Goal: Communication & Community: Answer question/provide support

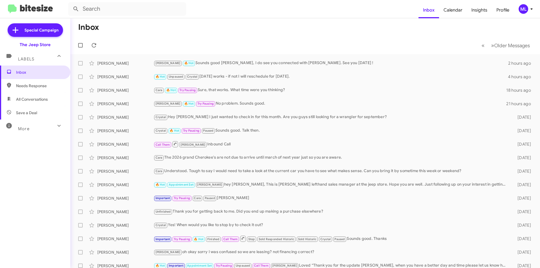
click at [43, 108] on span "Save a Deal" at bounding box center [35, 113] width 70 height 14
type input "in:not-interested"
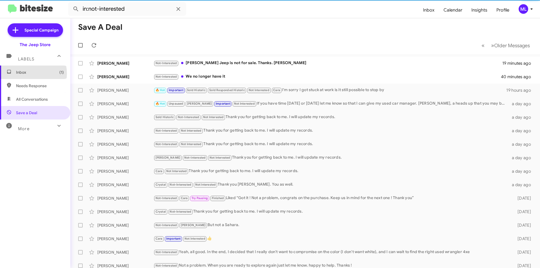
click at [30, 73] on span "Inbox (1)" at bounding box center [40, 73] width 48 height 6
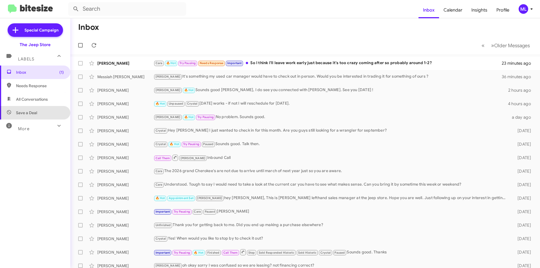
click at [44, 116] on span "Save a Deal" at bounding box center [35, 113] width 70 height 14
type input "in:not-interested"
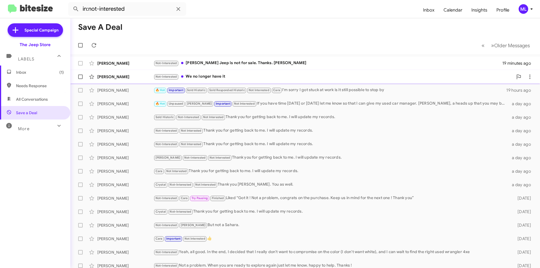
click at [183, 77] on span at bounding box center [182, 76] width 2 height 2
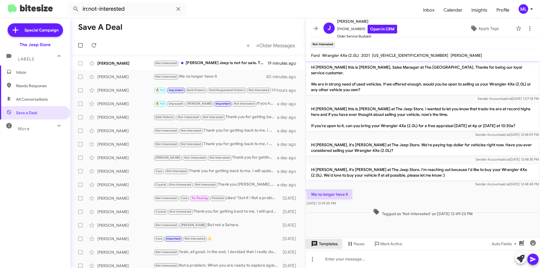
click at [324, 243] on span "Templates" at bounding box center [324, 244] width 28 height 10
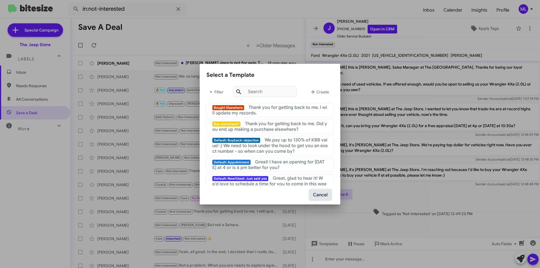
click at [322, 197] on button "Cancel" at bounding box center [321, 195] width 22 height 11
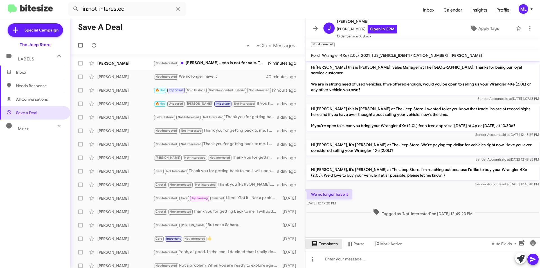
click at [331, 249] on span "Templates" at bounding box center [324, 244] width 28 height 10
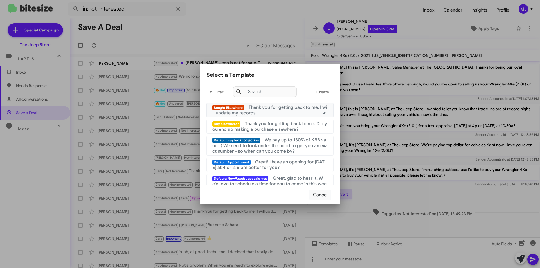
click at [258, 112] on span "Thank you for getting back to me. I will update my records." at bounding box center [270, 110] width 115 height 11
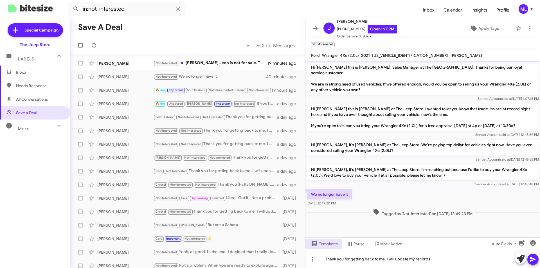
click at [536, 259] on icon at bounding box center [533, 259] width 7 height 7
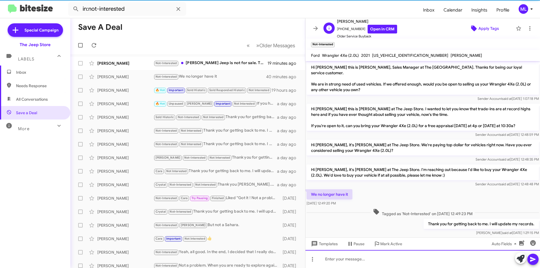
scroll to position [4, 0]
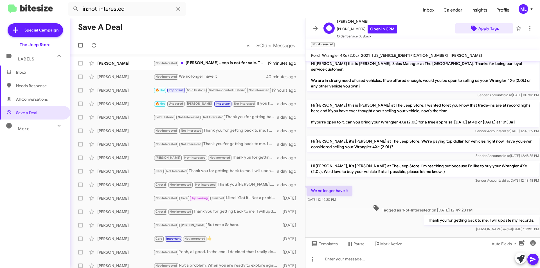
click at [487, 26] on span "Apply Tags" at bounding box center [489, 28] width 21 height 10
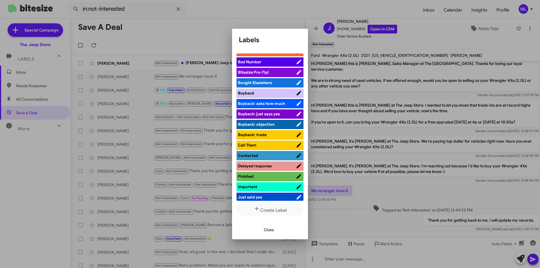
scroll to position [141, 0]
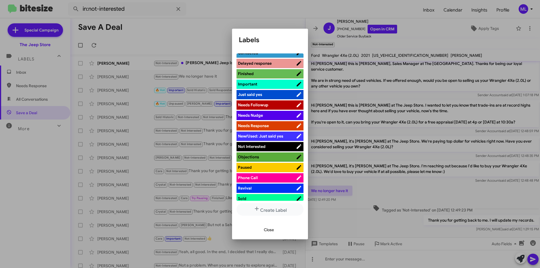
click at [274, 147] on span "Not Interested" at bounding box center [267, 147] width 58 height 6
click at [270, 225] on div "Close" at bounding box center [270, 229] width 62 height 19
click at [267, 227] on span "Close" at bounding box center [269, 230] width 10 height 10
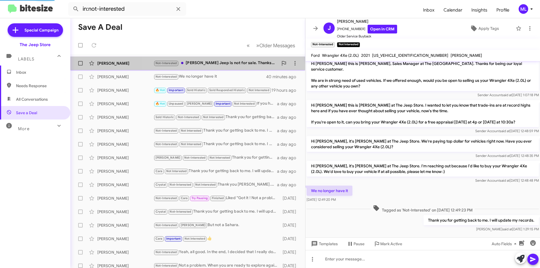
click at [226, 63] on div "Not-Interested [PERSON_NAME] Jeep is not for sale. Thanks. [PERSON_NAME]" at bounding box center [216, 63] width 125 height 6
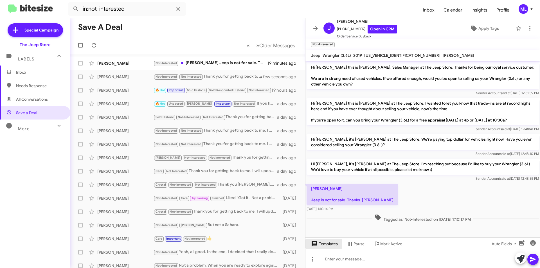
click at [327, 245] on span "Templates" at bounding box center [324, 244] width 28 height 10
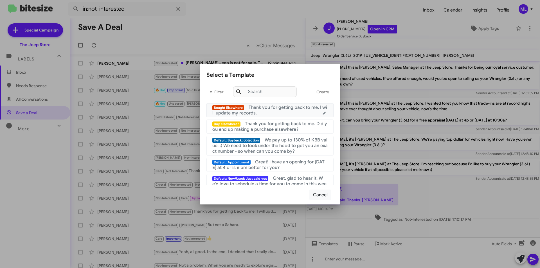
click at [282, 111] on div "Bought Elsewhere Thank you for getting back to me. I will update my records." at bounding box center [270, 110] width 115 height 11
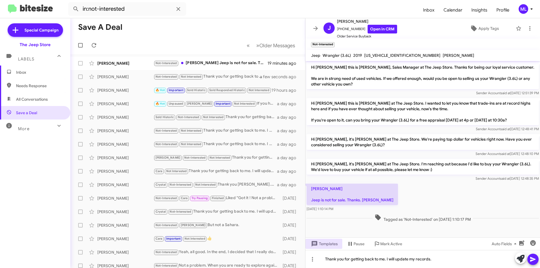
click at [534, 260] on icon at bounding box center [533, 259] width 7 height 7
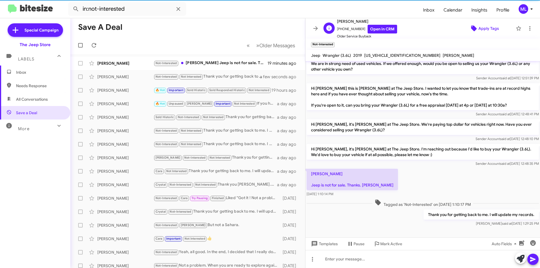
click at [482, 29] on span "Apply Tags" at bounding box center [489, 28] width 21 height 10
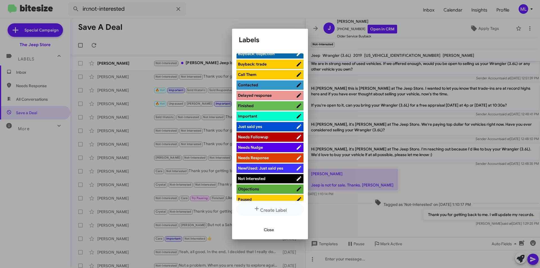
scroll to position [113, 0]
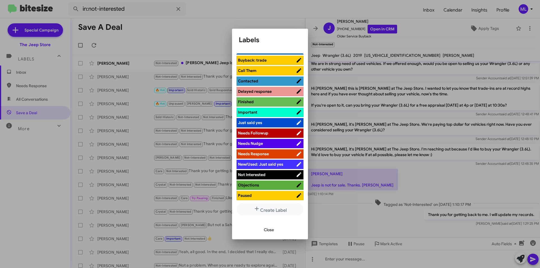
click at [275, 175] on span "Not Interested" at bounding box center [267, 175] width 58 height 6
click at [274, 234] on span "Close" at bounding box center [269, 230] width 10 height 10
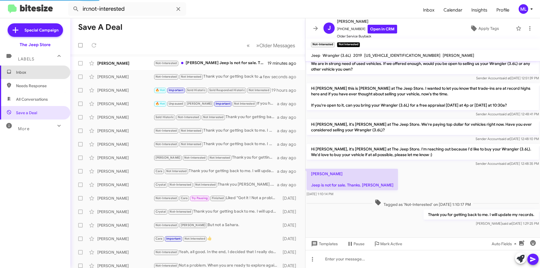
click at [40, 71] on span "Inbox" at bounding box center [40, 73] width 48 height 6
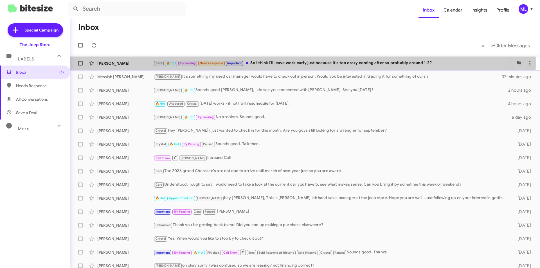
click at [272, 63] on div "Cara 🔥 Hot Try Pausing Needs Response Important So I think I'll leave work earl…" at bounding box center [334, 63] width 360 height 6
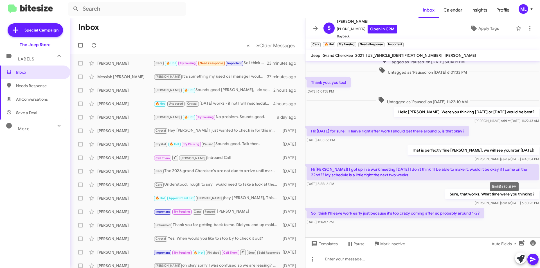
scroll to position [260, 0]
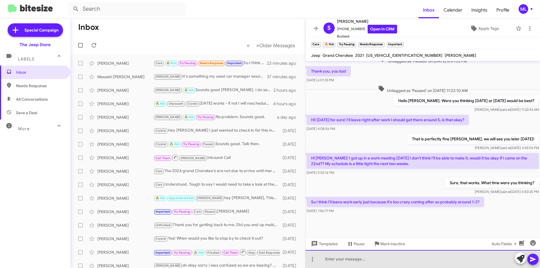
click at [354, 262] on div at bounding box center [423, 259] width 235 height 18
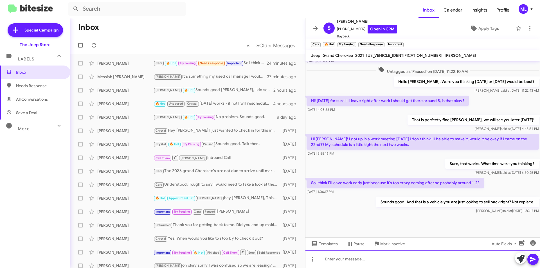
scroll to position [281, 0]
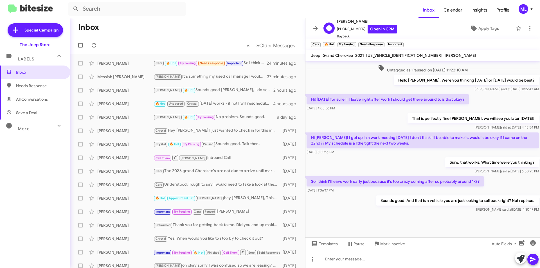
drag, startPoint x: 358, startPoint y: 30, endPoint x: 340, endPoint y: 31, distance: 17.7
click at [340, 31] on span "[PHONE_NUMBER] Open in CRM" at bounding box center [367, 29] width 60 height 9
copy span "7324856216"
